Goal: Task Accomplishment & Management: Manage account settings

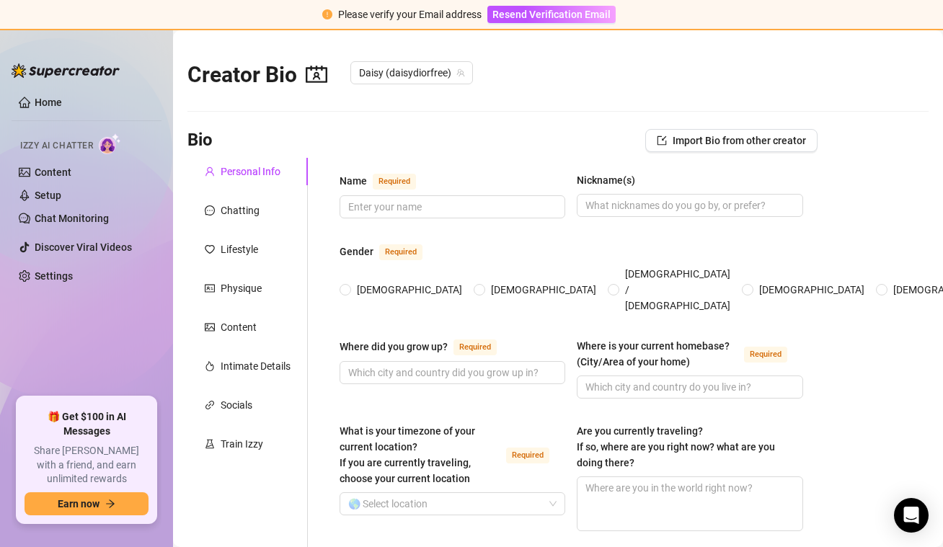
click at [133, 342] on ul "Home Izzy AI Chatter Content Setup Chat Monitoring Discover Viral Videos Settin…" at bounding box center [87, 238] width 150 height 306
